Goal: Information Seeking & Learning: Learn about a topic

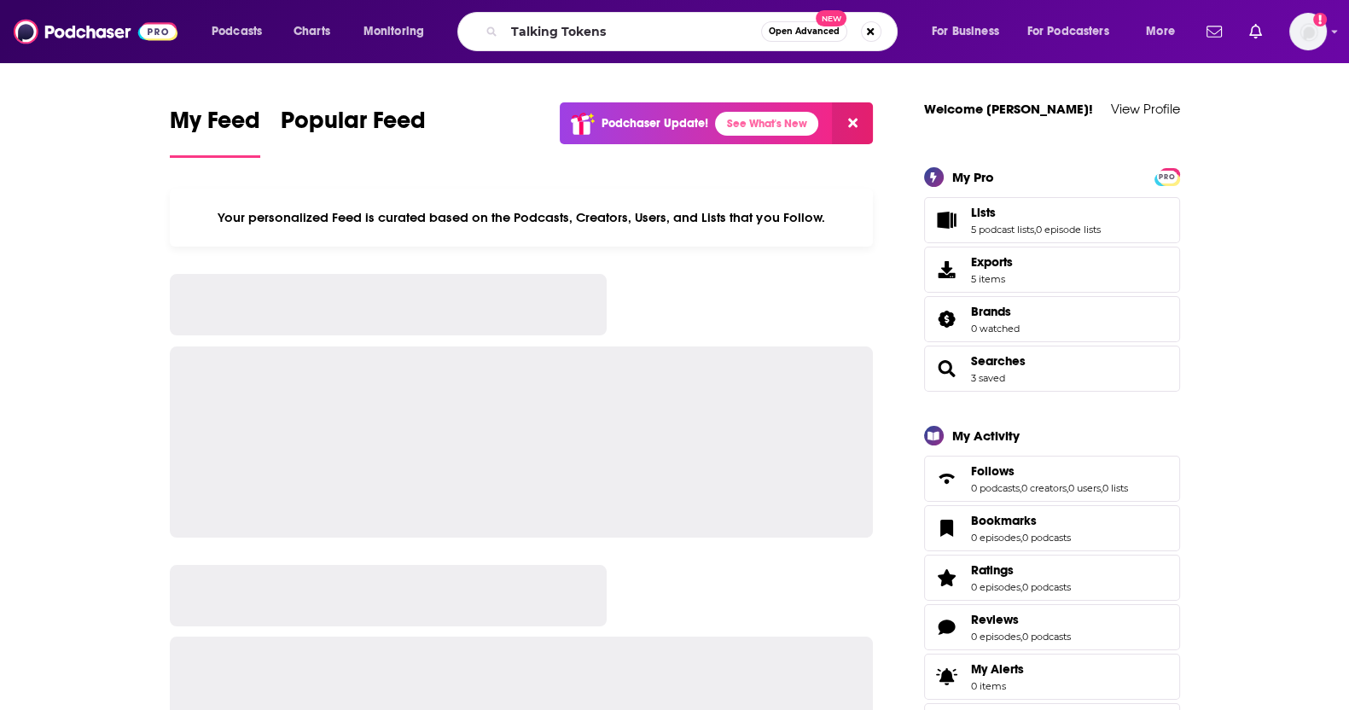
type input "Talking Tokens"
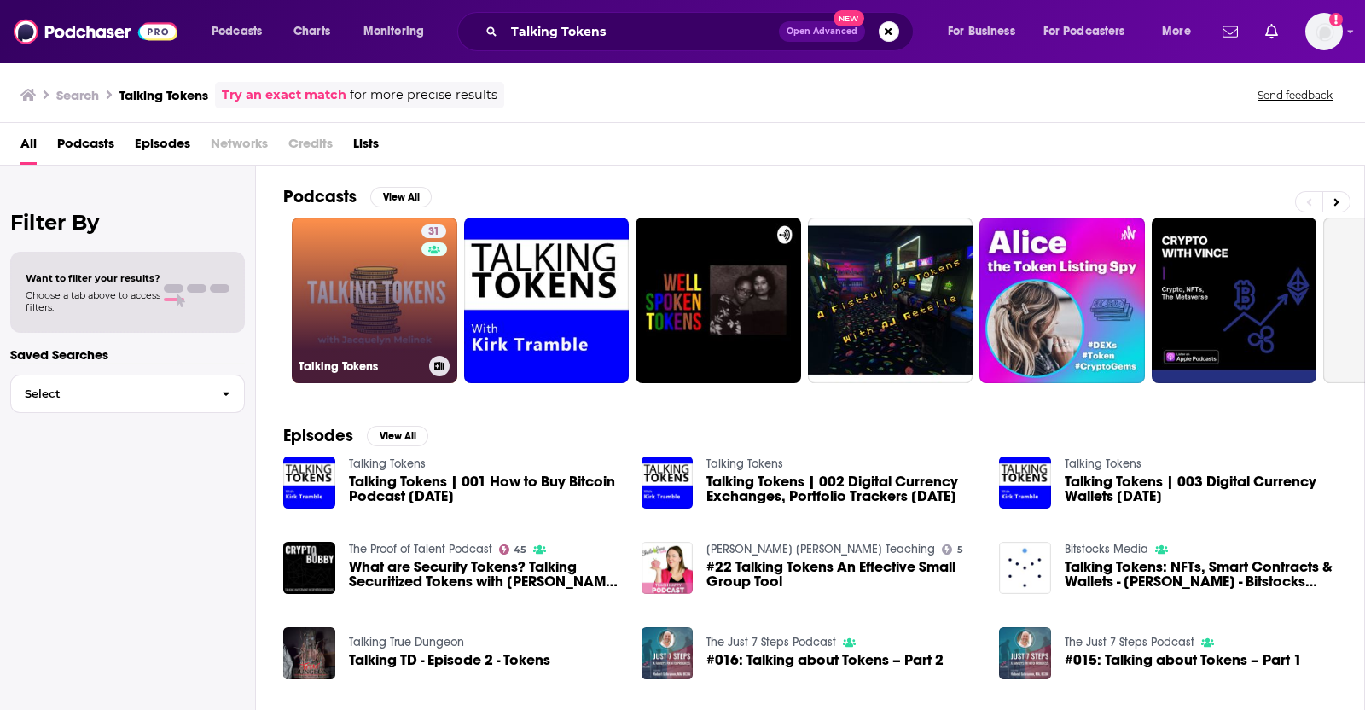
click at [350, 304] on link "31 Talking Tokens" at bounding box center [374, 300] width 165 height 165
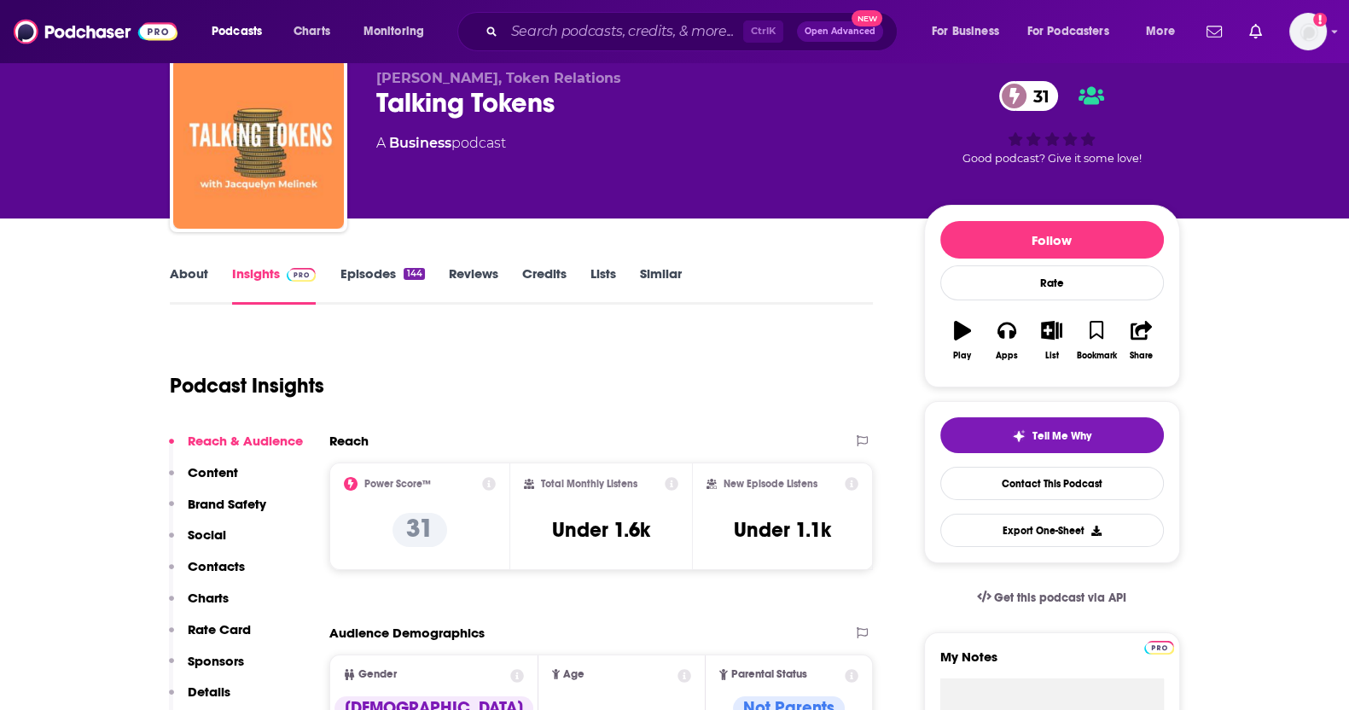
scroll to position [142, 0]
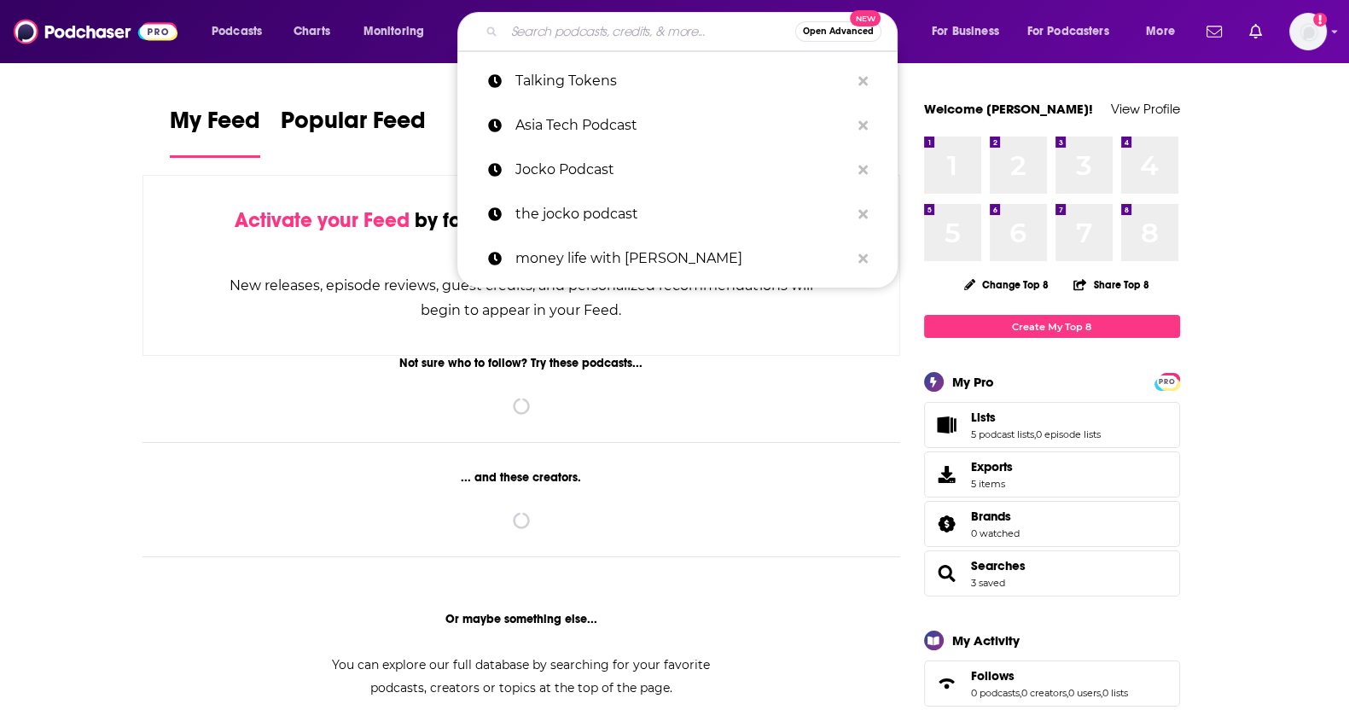
click at [593, 33] on input "Search podcasts, credits, & more..." at bounding box center [649, 31] width 291 height 27
paste input "Untangling Web3"
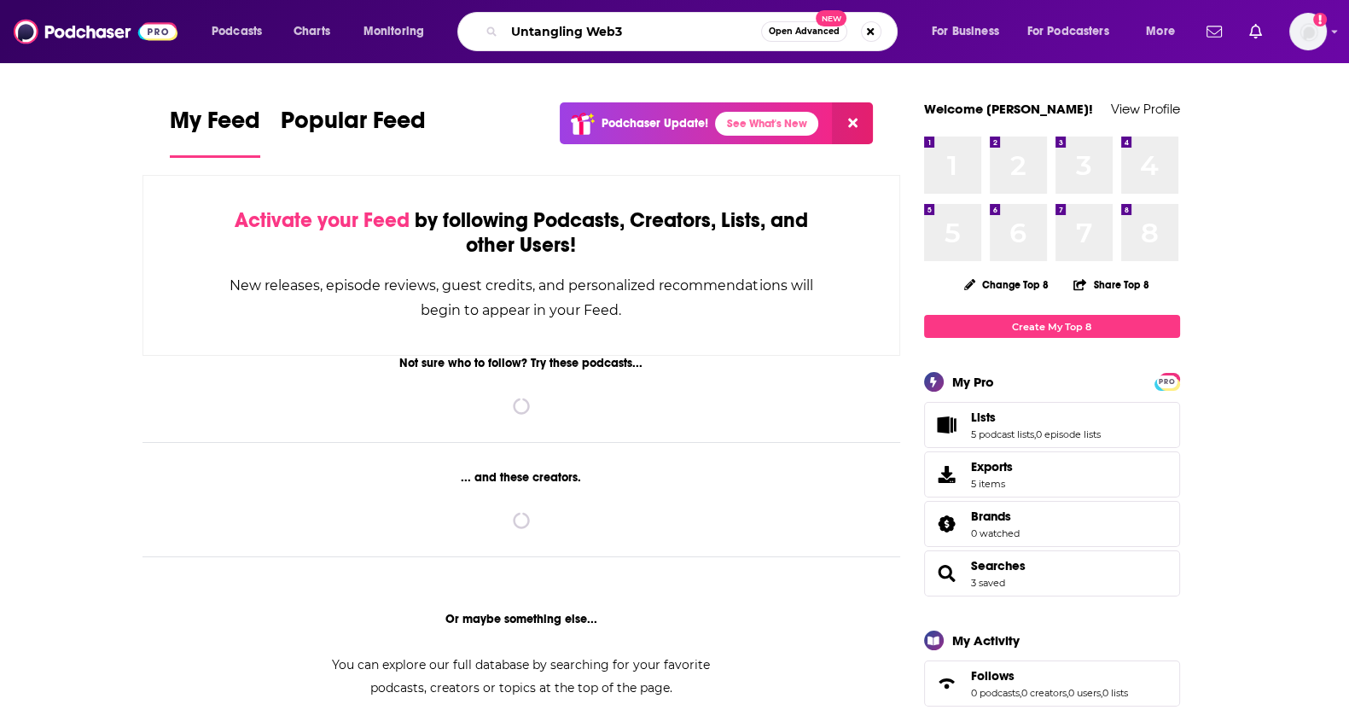
type input "Untangling Web3"
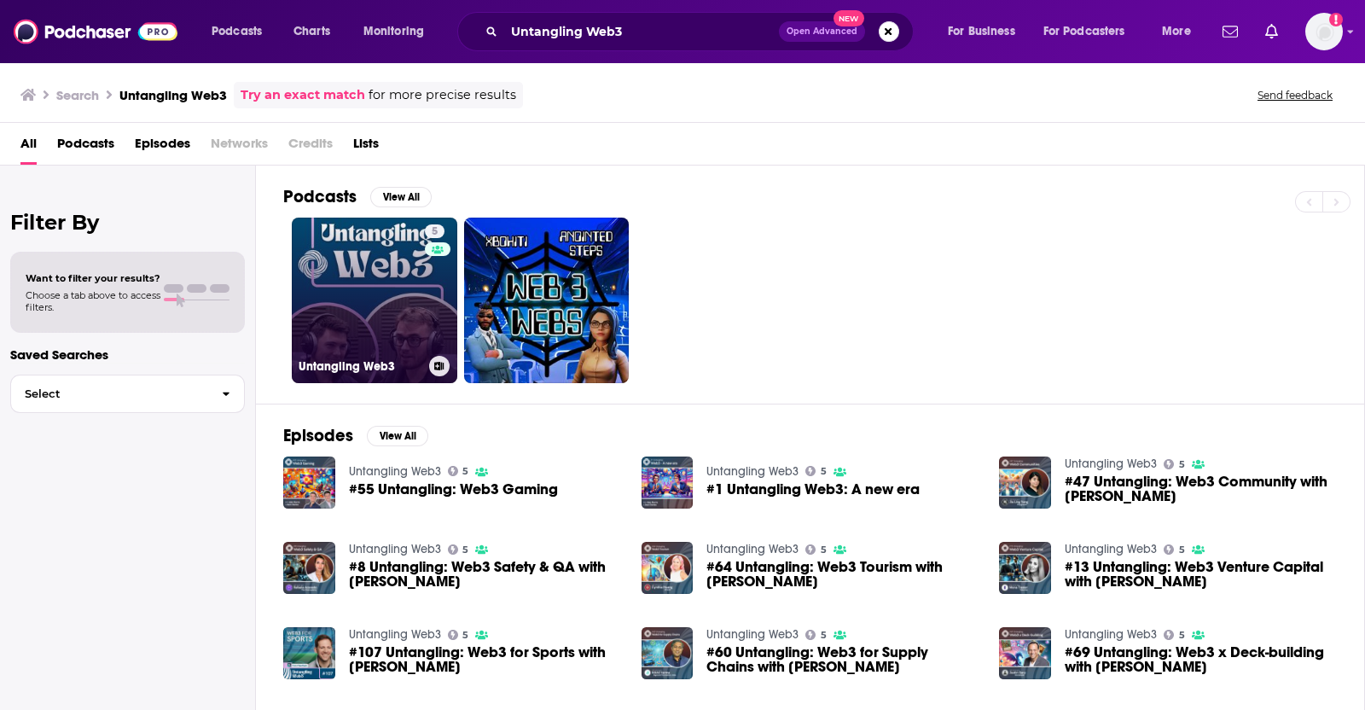
click at [326, 263] on link "5 Untangling Web3" at bounding box center [374, 300] width 165 height 165
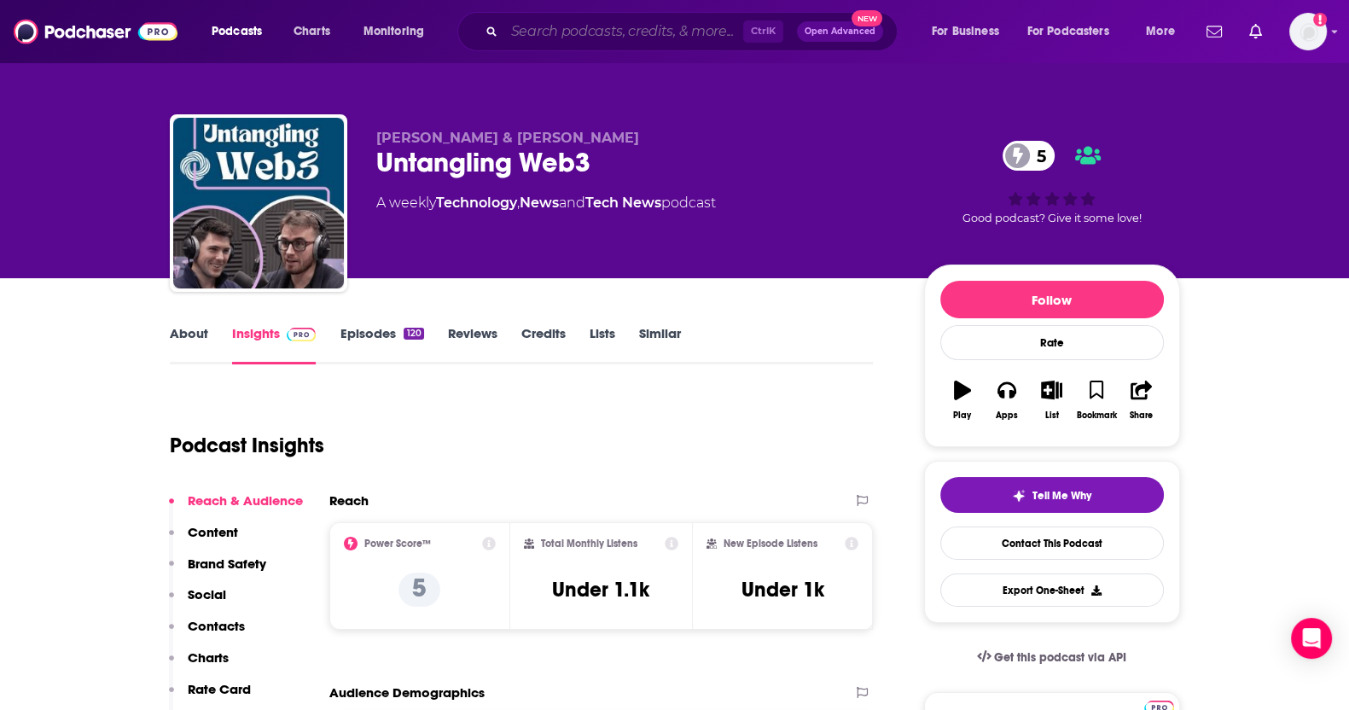
click at [548, 29] on input "Search podcasts, credits, & more..." at bounding box center [623, 31] width 239 height 27
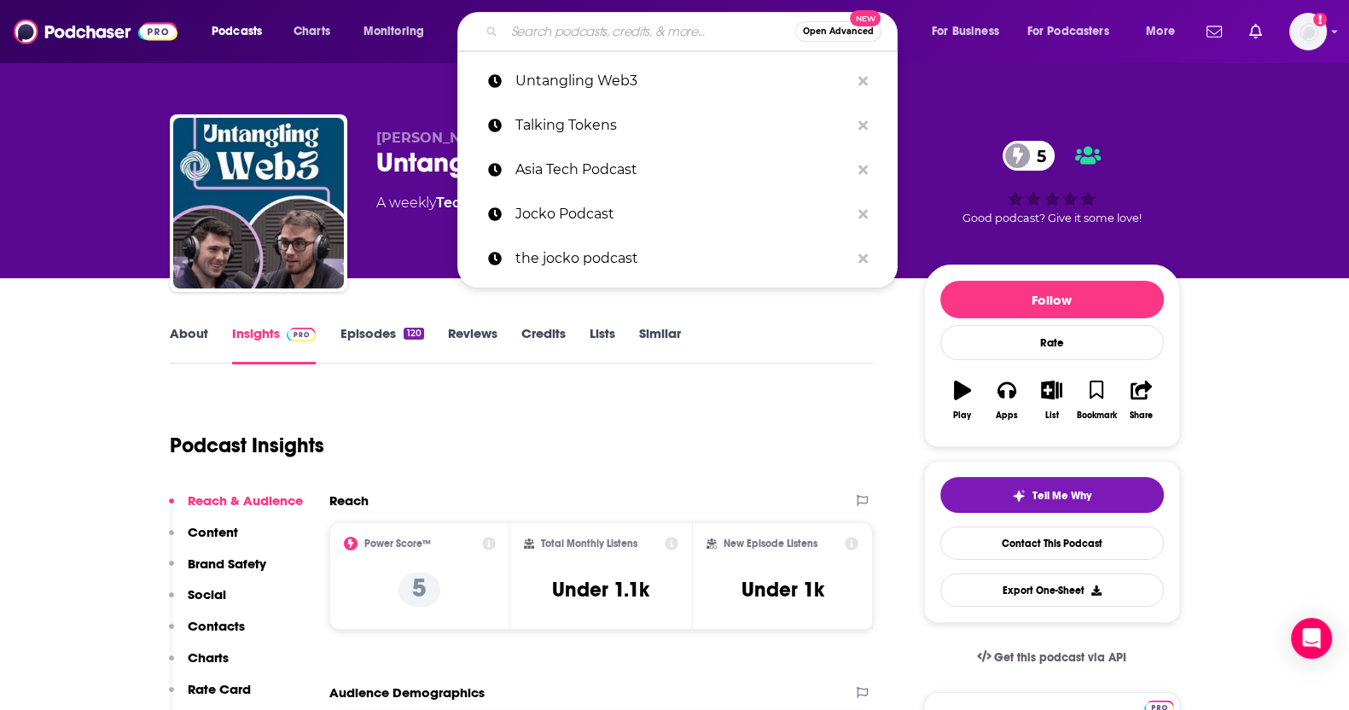
paste input "Web3 with Sam Kamani"
type input "Web3 with Sam Kamani"
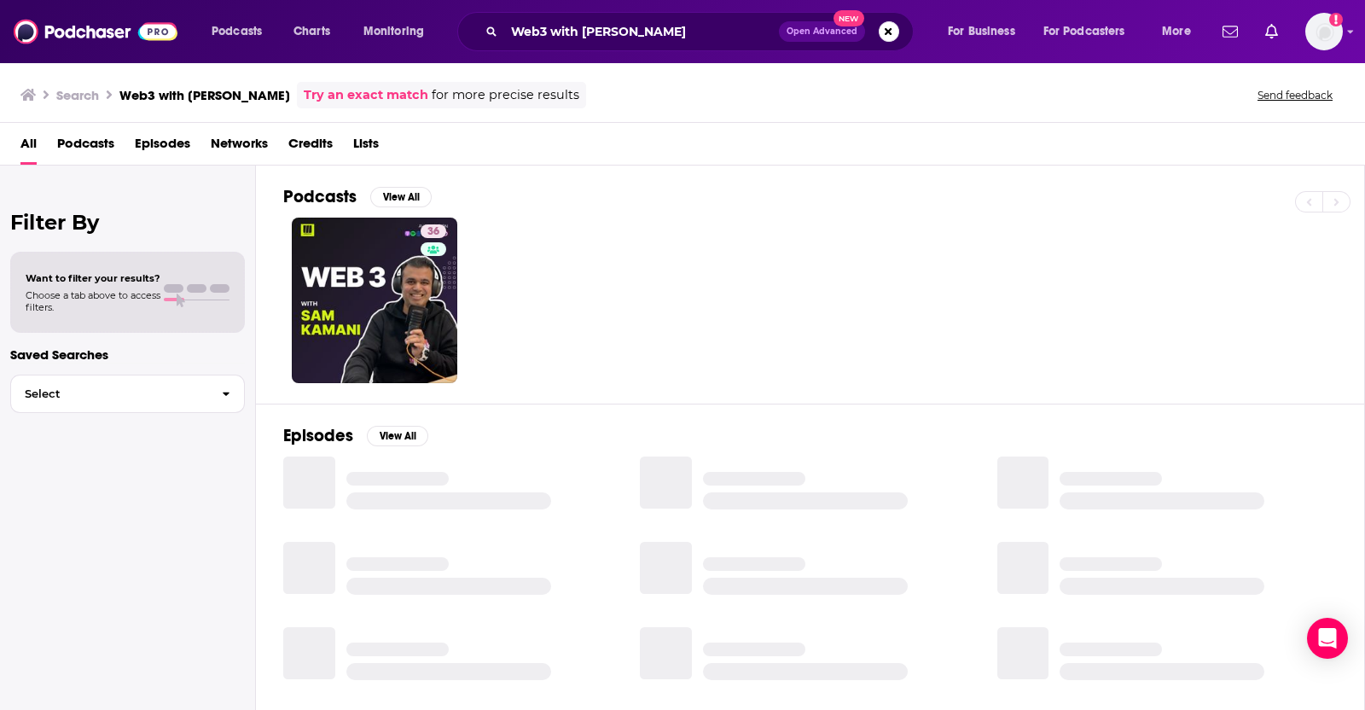
click at [368, 397] on div "Podcasts View All 36" at bounding box center [824, 284] width 1082 height 238
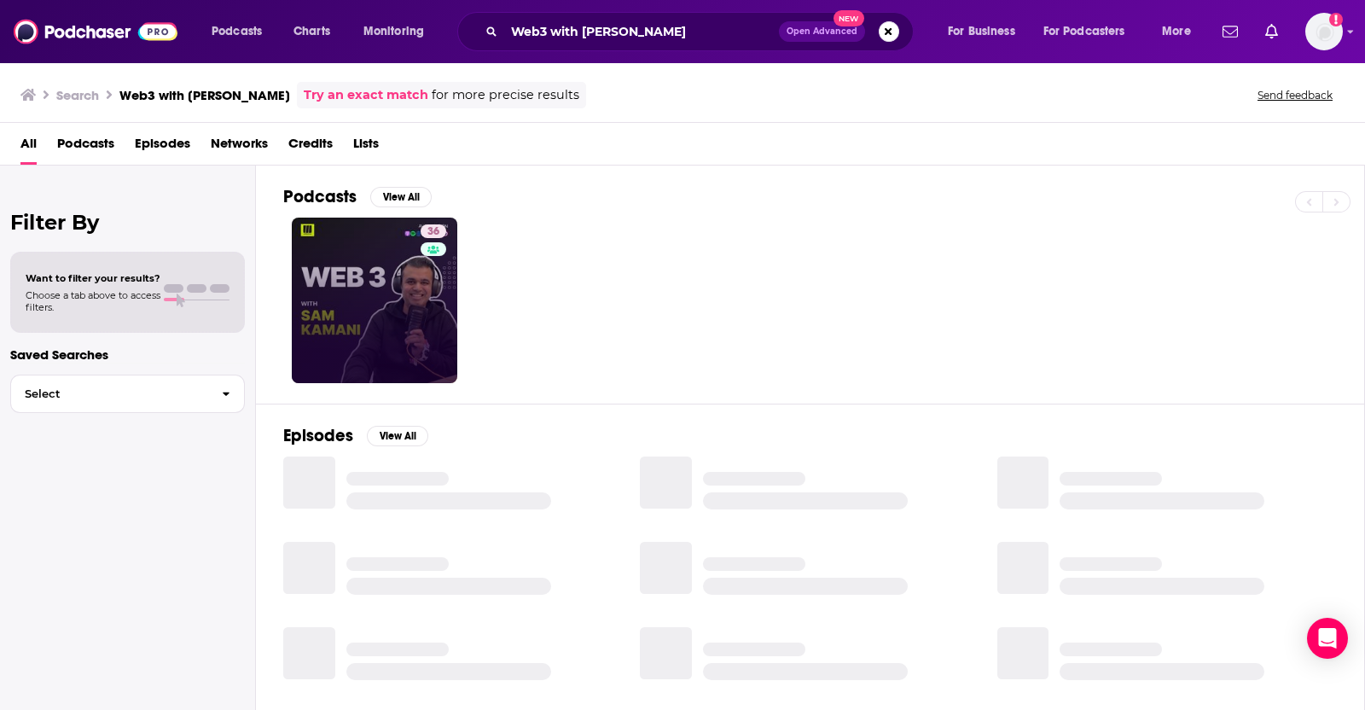
click at [333, 313] on link "36" at bounding box center [374, 300] width 165 height 165
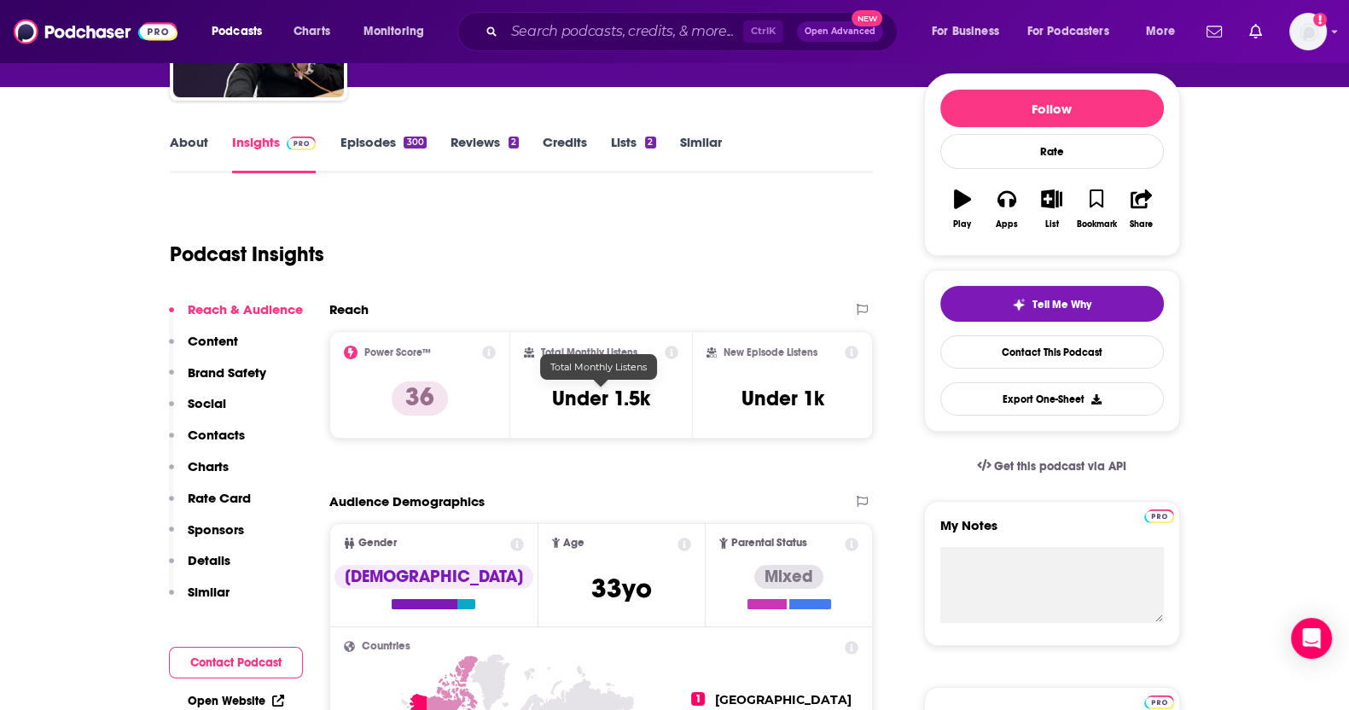
scroll to position [211, 0]
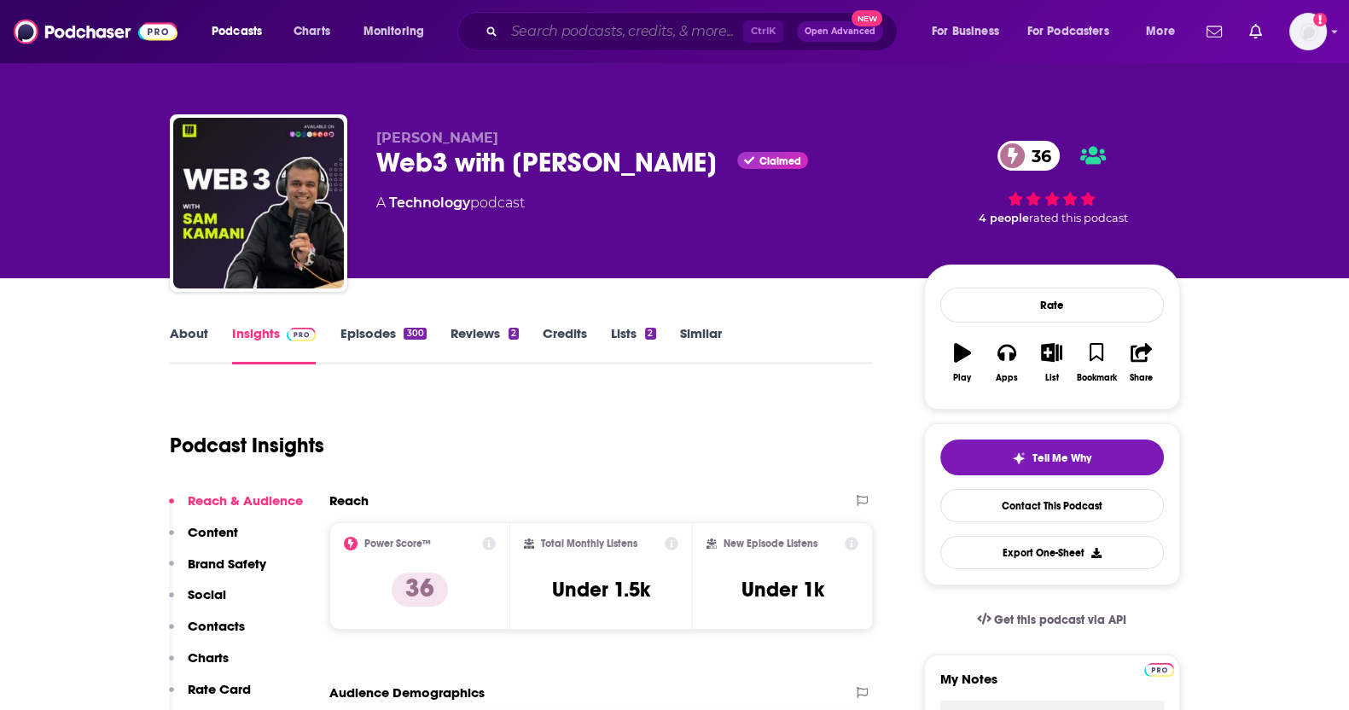
click at [569, 28] on input "Search podcasts, credits, & more..." at bounding box center [623, 31] width 239 height 27
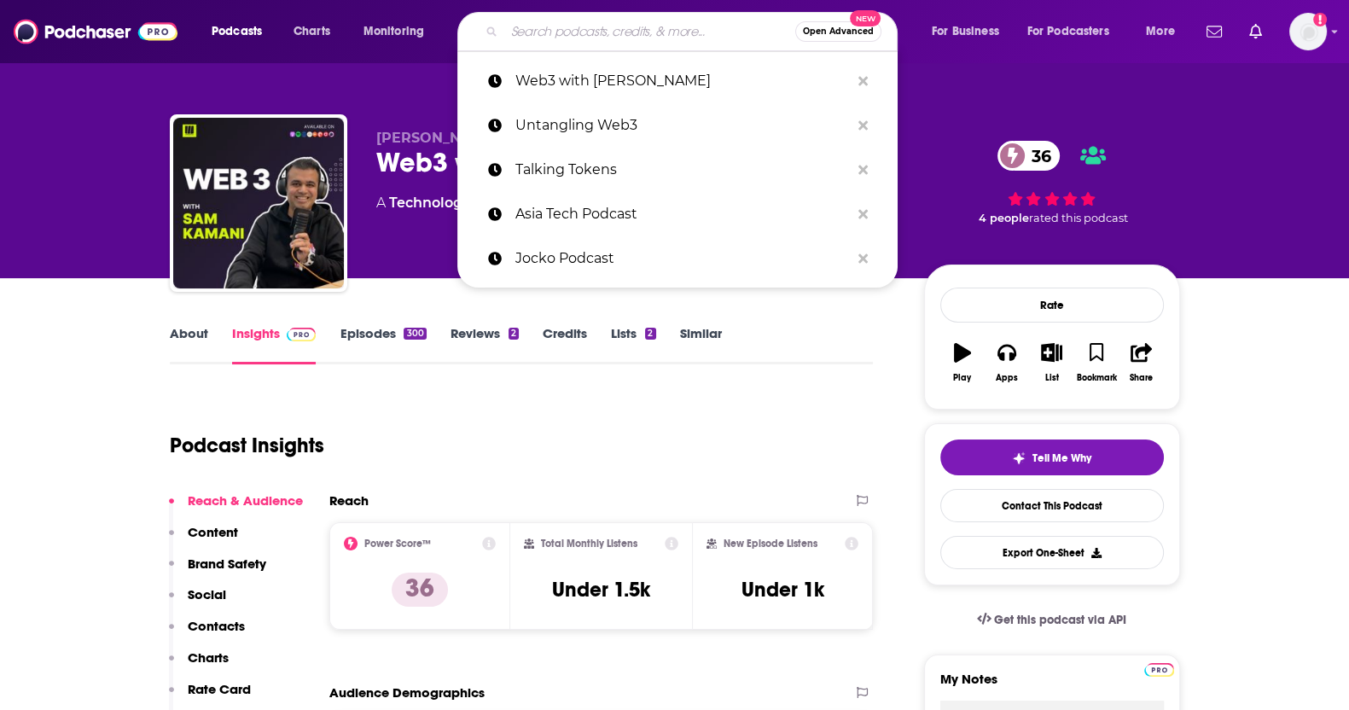
paste input "WEB3.TV"
type input "WEB3.TV"
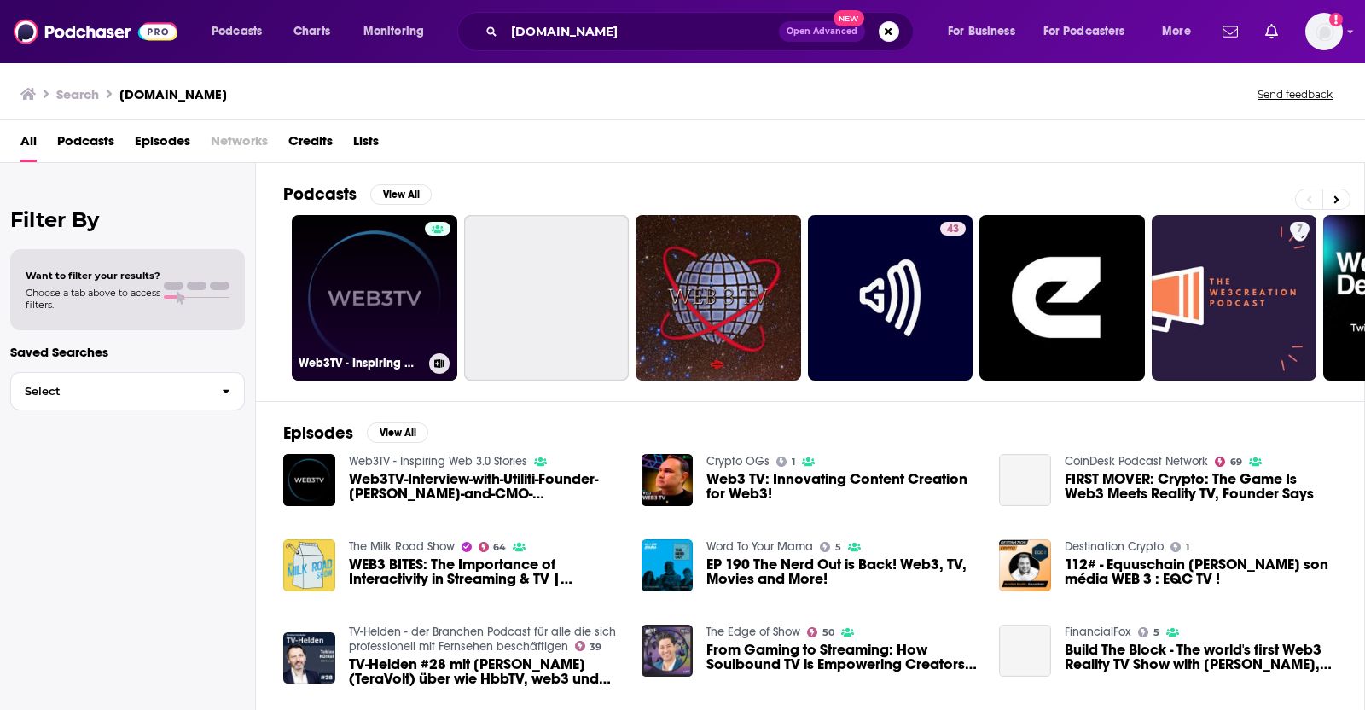
click at [320, 250] on link "Web3TV - Inspiring Web 3.0 Stories" at bounding box center [374, 297] width 165 height 165
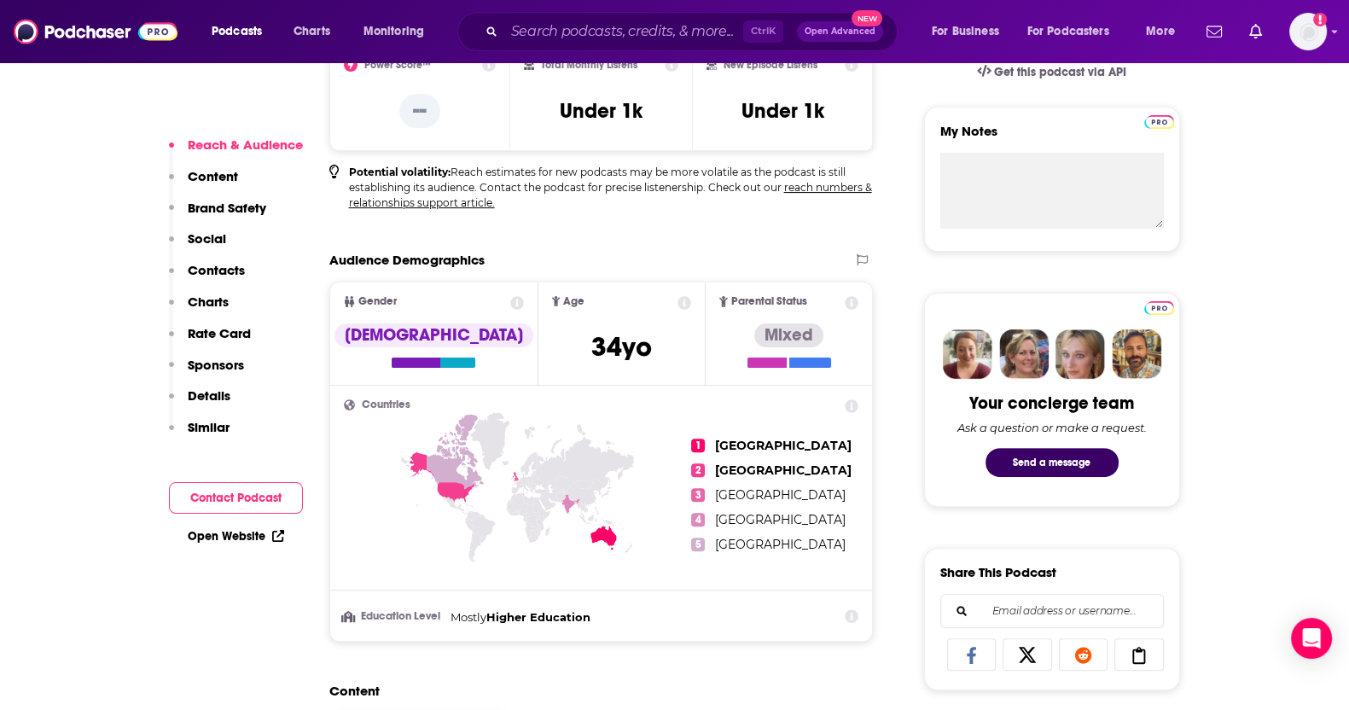
scroll to position [586, 0]
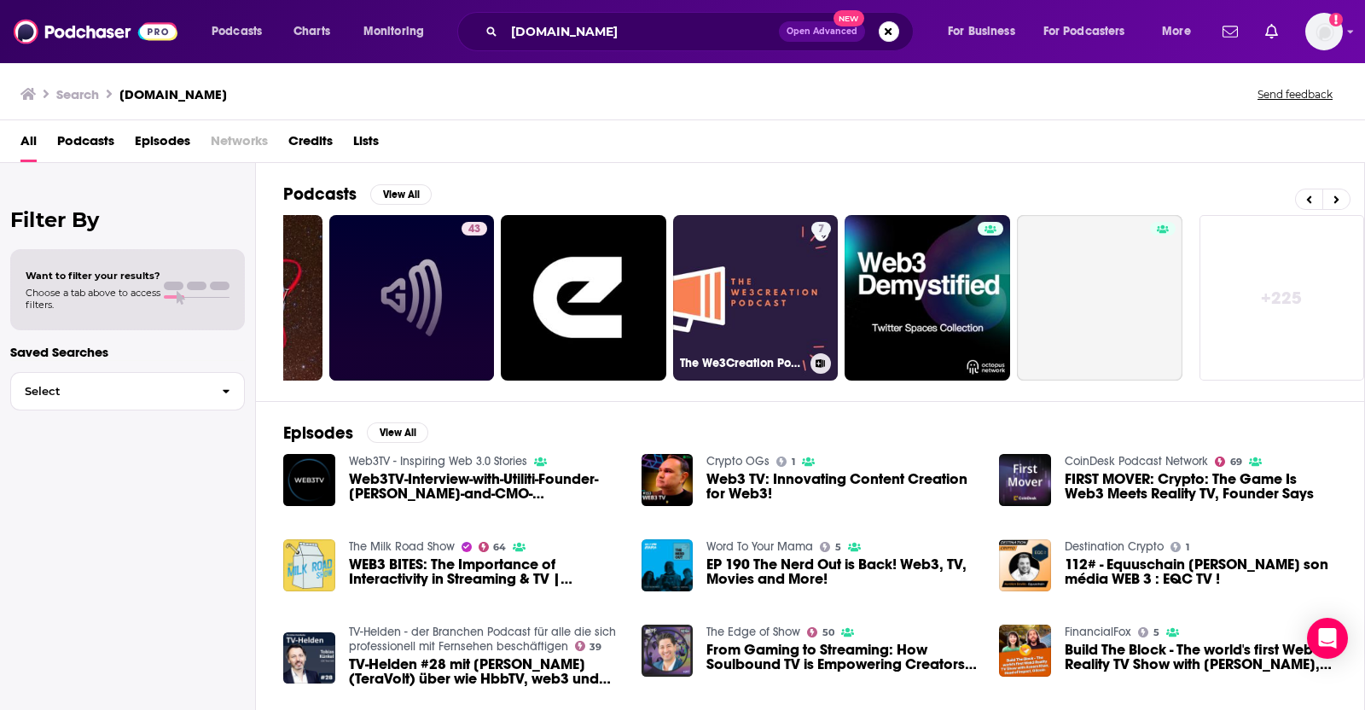
scroll to position [0, 479]
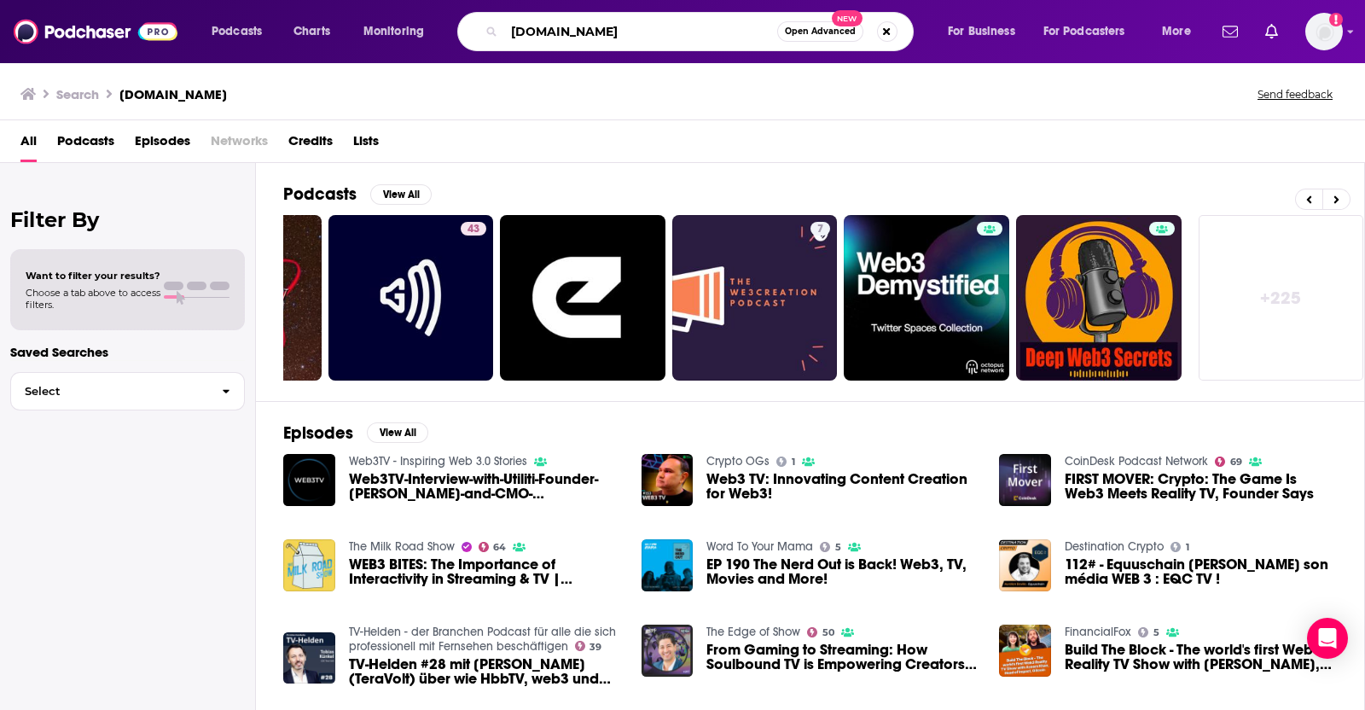
drag, startPoint x: 602, startPoint y: 23, endPoint x: 177, endPoint y: -27, distance: 428.6
click at [177, 0] on html "Podcasts Charts Monitoring WEB3.TV Open Advanced New For Business For Podcaster…" at bounding box center [682, 355] width 1365 height 710
paste input "+"
type input "WEB3+"
